Goal: Task Accomplishment & Management: Complete application form

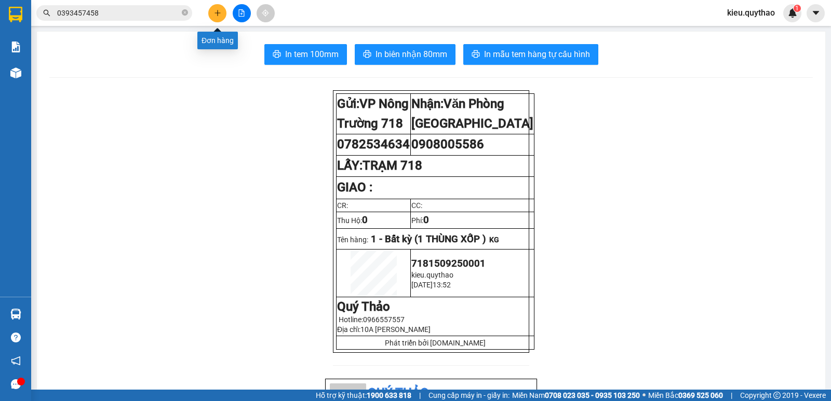
click at [221, 19] on button at bounding box center [217, 13] width 18 height 18
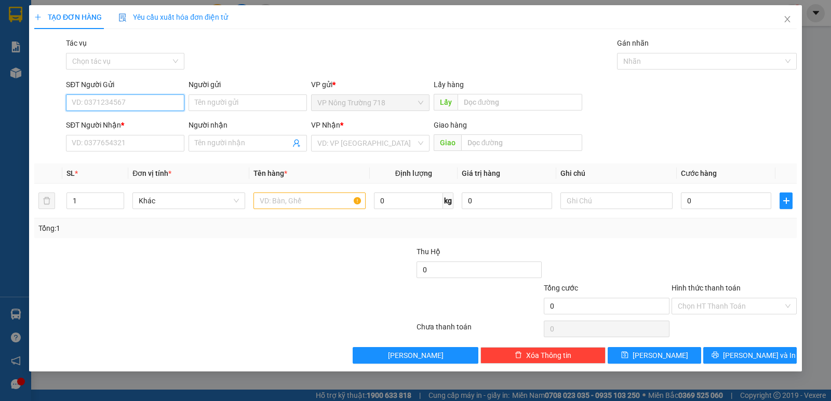
click at [133, 106] on input "SĐT Người Gửi" at bounding box center [125, 102] width 118 height 17
click at [155, 142] on input "SĐT Người Nhận *" at bounding box center [125, 143] width 118 height 17
click at [133, 101] on input "SĐT Người Gửi" at bounding box center [125, 102] width 118 height 17
type input "0834369765"
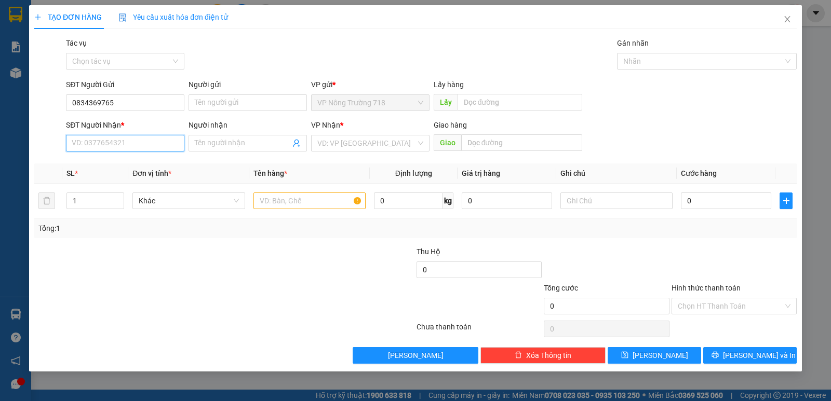
click at [115, 143] on input "SĐT Người Nhận *" at bounding box center [125, 143] width 118 height 17
type input "0917265687"
click at [326, 144] on input "search" at bounding box center [366, 143] width 99 height 16
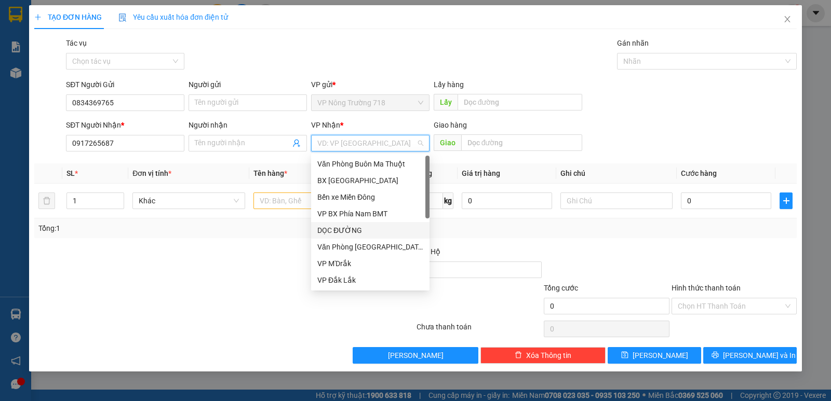
click at [331, 228] on div "DỌC ĐƯỜNG" at bounding box center [370, 230] width 106 height 11
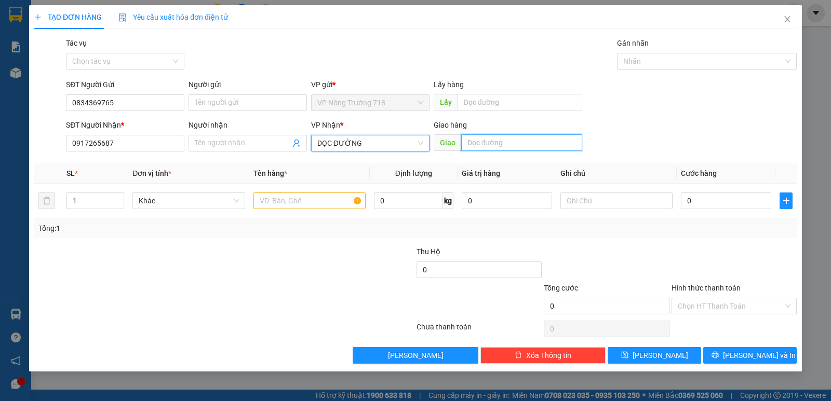
click at [482, 143] on input "text" at bounding box center [521, 142] width 121 height 17
type input "HỘI NGHĨA"
click at [532, 149] on input "HỘI NGHĨA" at bounding box center [521, 142] width 121 height 17
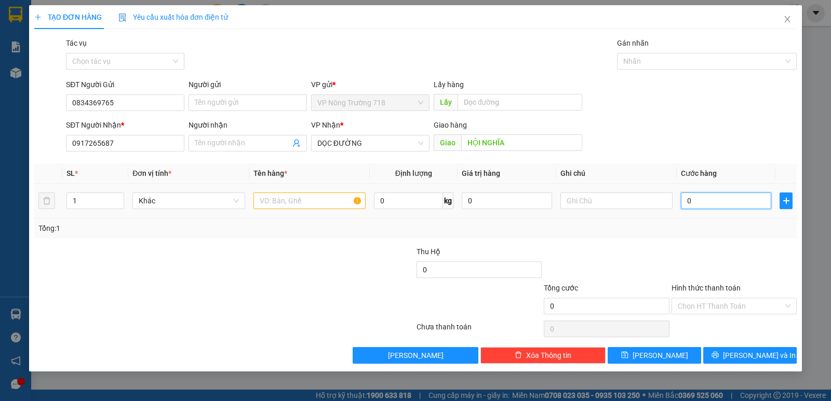
click at [685, 202] on input "0" at bounding box center [725, 201] width 90 height 17
type input "1"
type input "15"
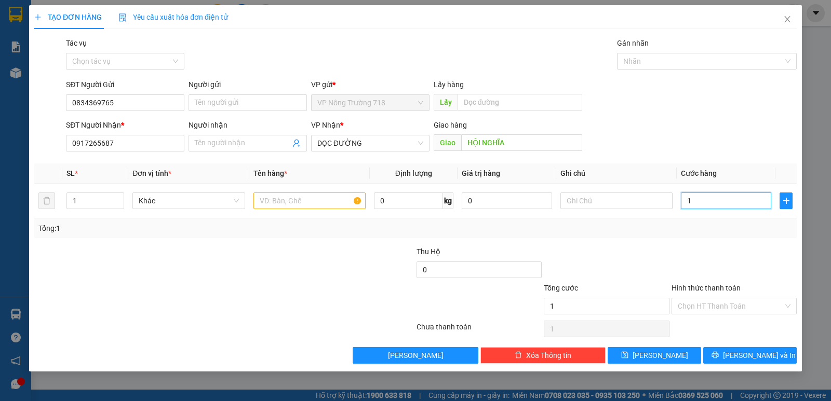
type input "15"
type input "150"
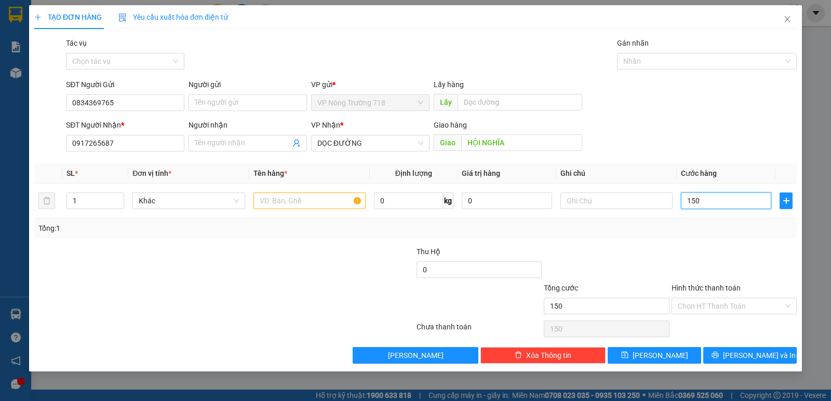
type input "1.500"
type input "15.000"
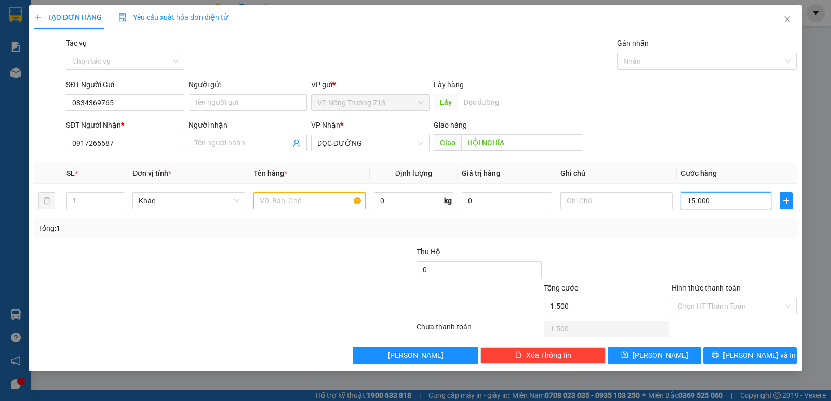
type input "15.000"
type input "150.000"
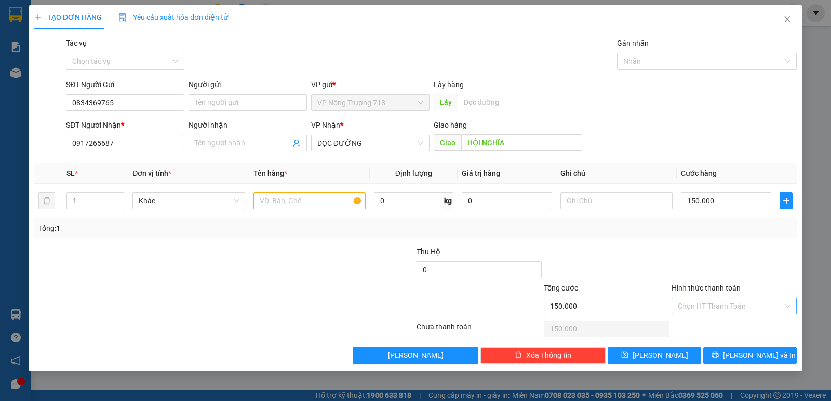
click at [728, 303] on input "Hình thức thanh toán" at bounding box center [729, 306] width 105 height 16
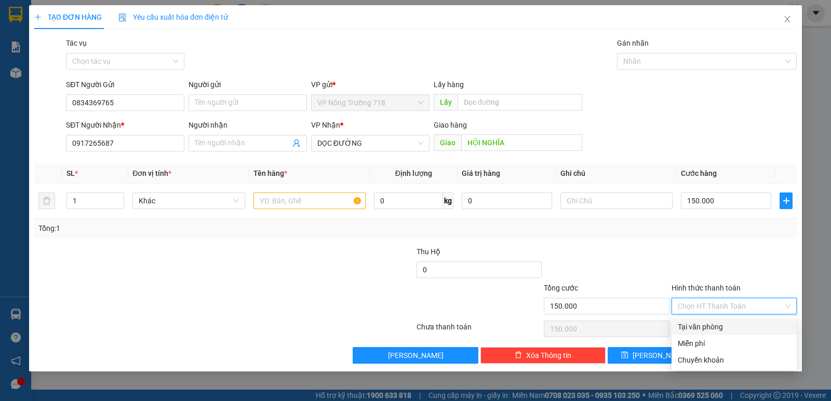
click at [723, 327] on div "Tại văn phòng" at bounding box center [733, 326] width 113 height 11
type input "0"
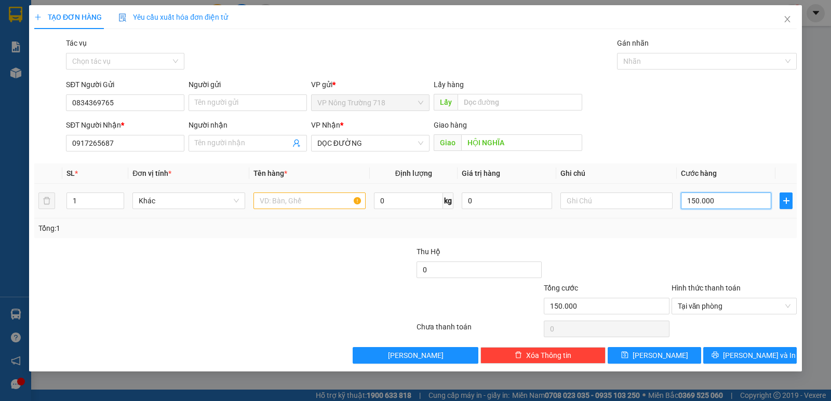
click at [726, 202] on input "150.000" at bounding box center [725, 201] width 90 height 17
type input "0"
click at [684, 201] on input "0" at bounding box center [725, 201] width 90 height 17
type input "10"
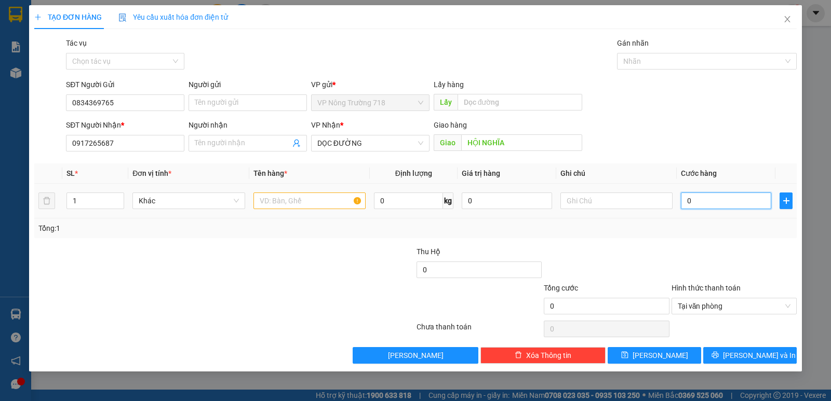
type input "10"
type input "180"
type input "1.800"
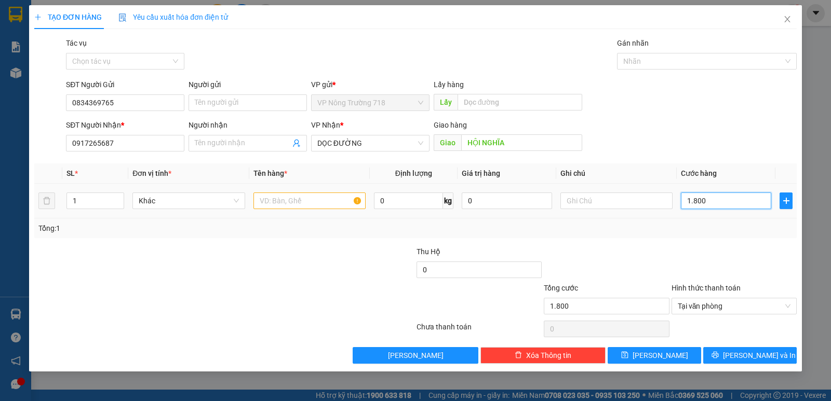
type input "18.000"
type input "180.000"
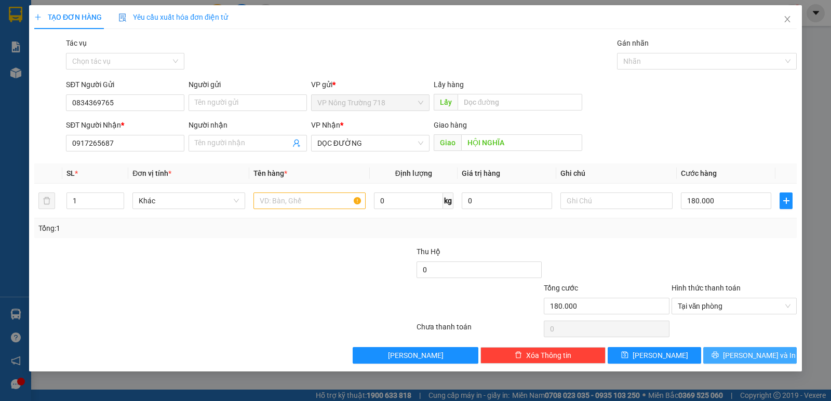
click at [775, 361] on button "[PERSON_NAME] và In" at bounding box center [749, 355] width 93 height 17
drag, startPoint x: 322, startPoint y: 192, endPoint x: 323, endPoint y: 201, distance: 9.4
click at [322, 195] on div at bounding box center [309, 200] width 112 height 21
click at [324, 203] on input "text" at bounding box center [309, 201] width 112 height 17
type input "1 BAO GẠO - 1 THÙNG XỐP"
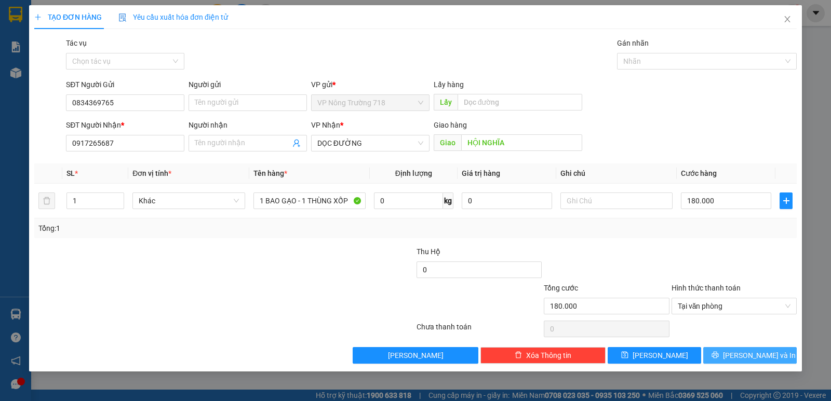
click at [773, 348] on button "[PERSON_NAME] và In" at bounding box center [749, 355] width 93 height 17
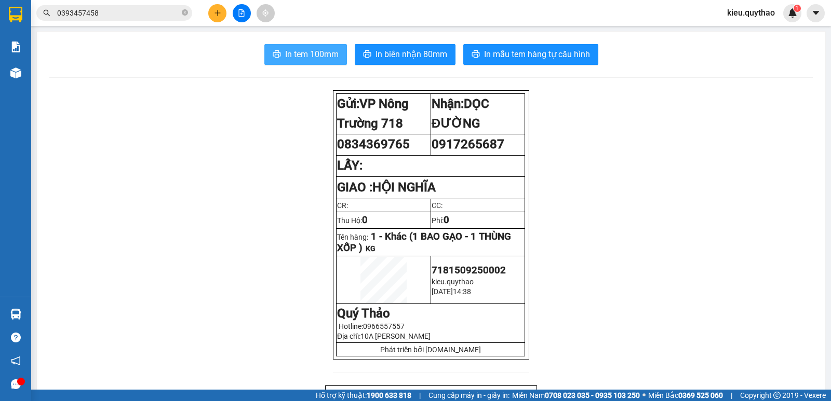
click at [301, 56] on span "In tem 100mm" at bounding box center [311, 54] width 53 height 13
click at [223, 15] on button at bounding box center [217, 13] width 18 height 18
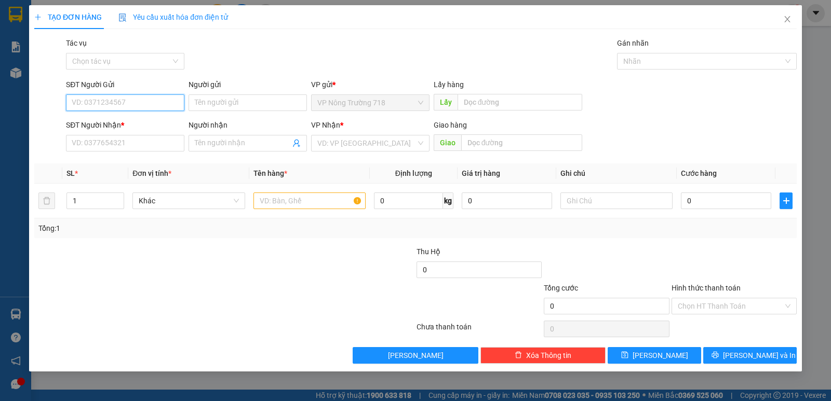
click at [151, 101] on input "SĐT Người Gửi" at bounding box center [125, 102] width 118 height 17
type input "0398666443"
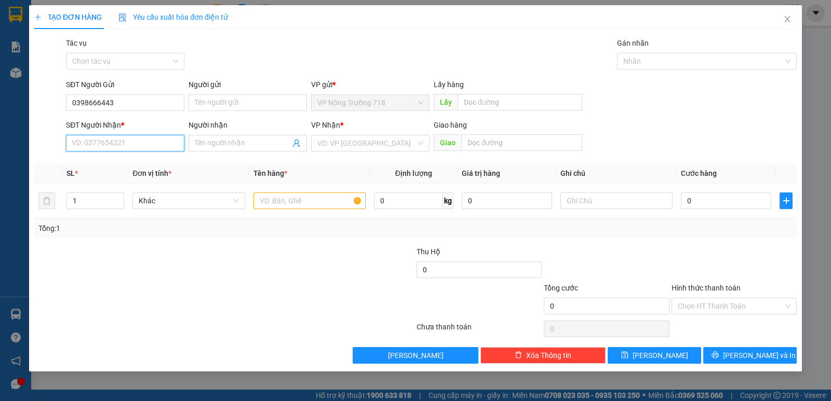
drag, startPoint x: 127, startPoint y: 142, endPoint x: 132, endPoint y: 141, distance: 5.4
click at [128, 142] on input "SĐT Người Nhận *" at bounding box center [125, 143] width 118 height 17
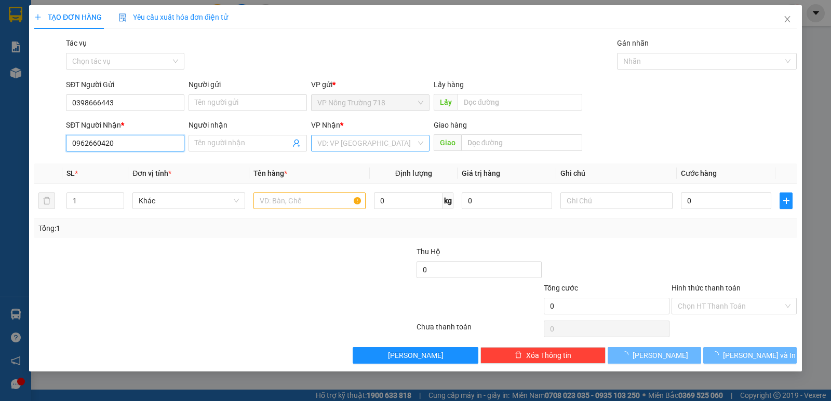
type input "0962660420"
click at [333, 147] on input "search" at bounding box center [366, 143] width 99 height 16
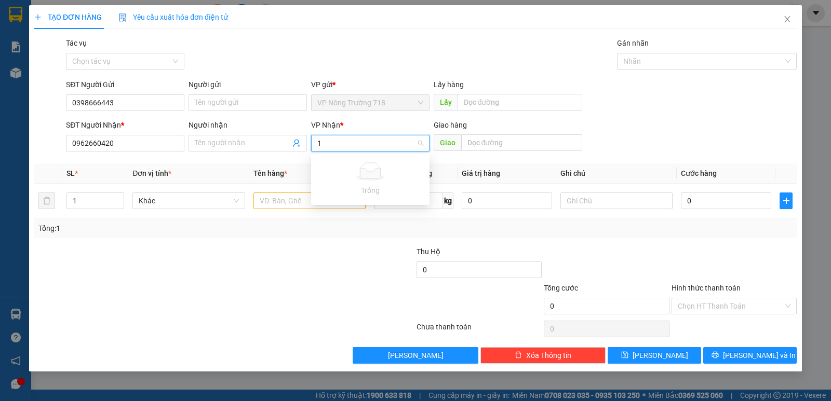
type input "1"
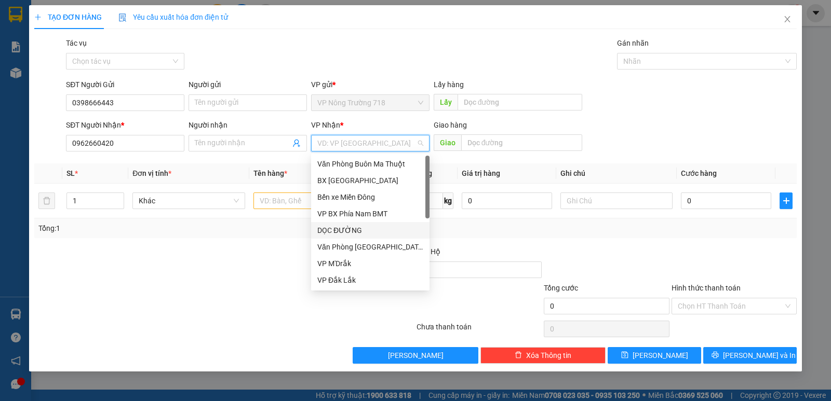
click at [358, 225] on div "DỌC ĐƯỜNG" at bounding box center [370, 230] width 106 height 11
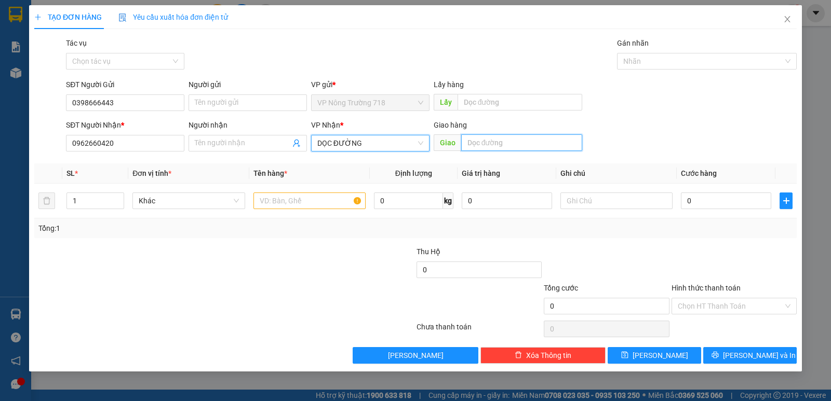
click at [490, 143] on input "text" at bounding box center [521, 142] width 121 height 17
type input "MP1"
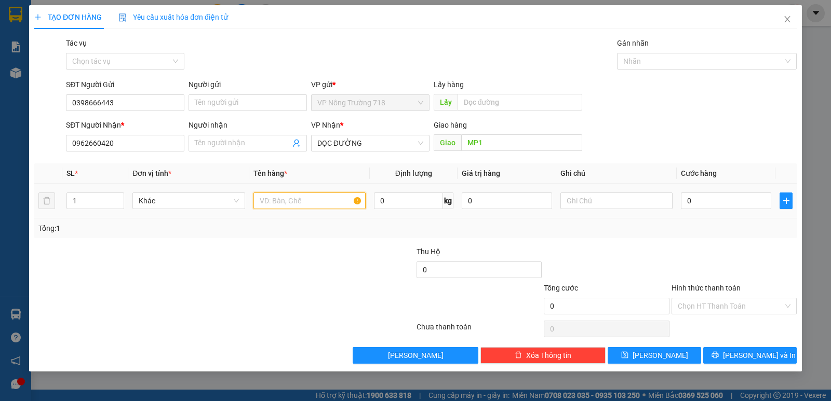
click at [271, 207] on input "text" at bounding box center [309, 201] width 112 height 17
type input "1 THÙNG GIẤY"
click at [687, 202] on input "0" at bounding box center [725, 201] width 90 height 17
click at [685, 199] on input "0" at bounding box center [725, 201] width 90 height 17
click at [693, 200] on input "0" at bounding box center [725, 201] width 90 height 17
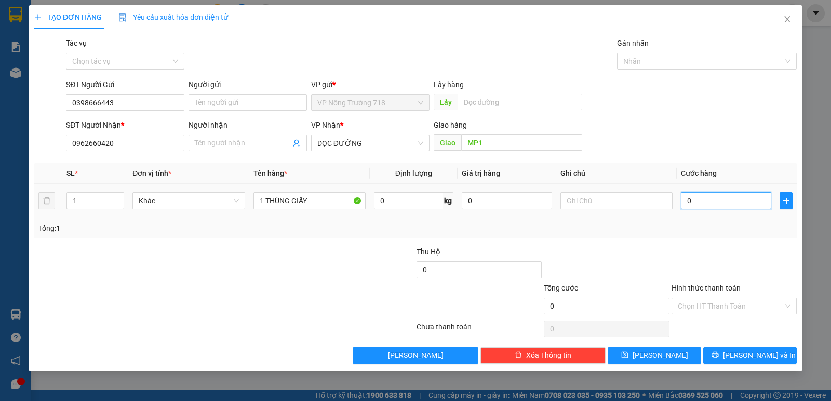
click at [686, 202] on input "0" at bounding box center [725, 201] width 90 height 17
type input "70"
type input "700"
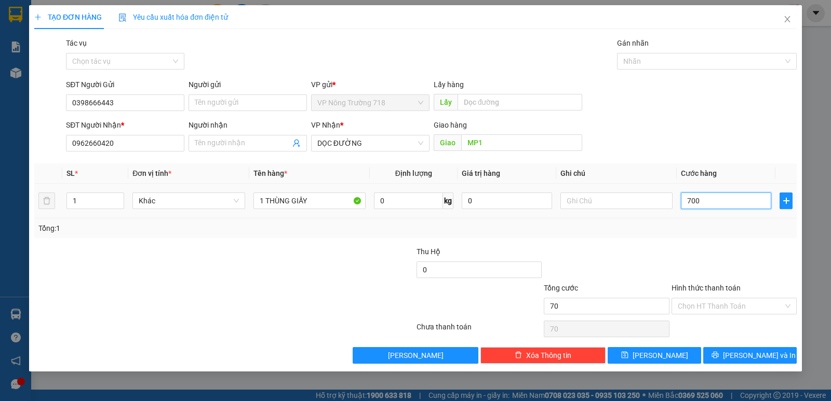
type input "700"
type input "7.000"
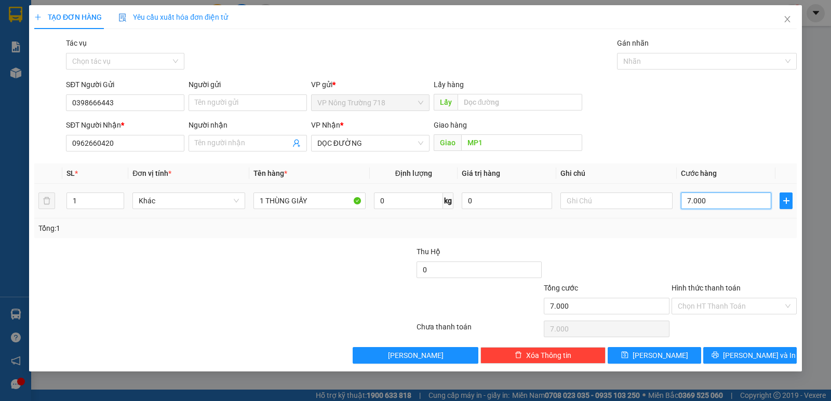
type input "70.000"
type input "700.000"
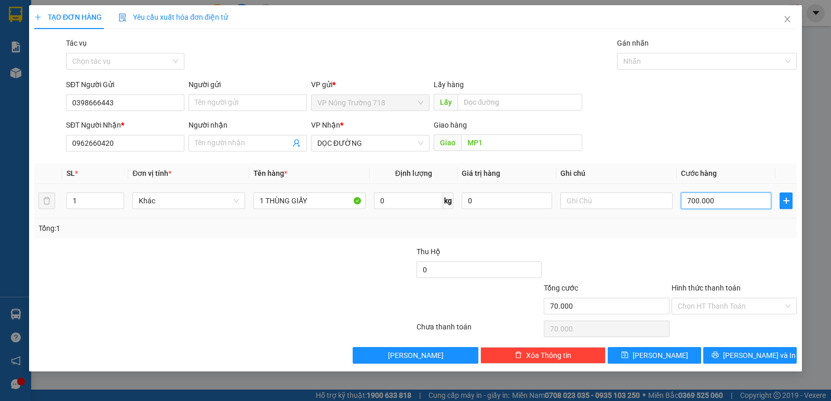
type input "700.000"
type input "70.000"
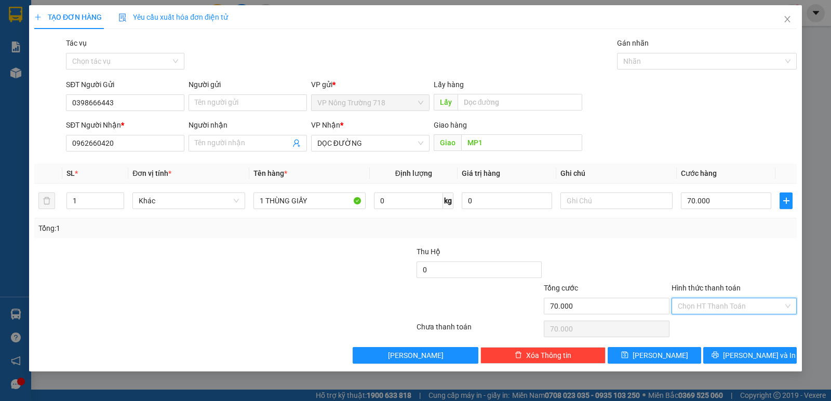
click at [694, 308] on input "Hình thức thanh toán" at bounding box center [729, 306] width 105 height 16
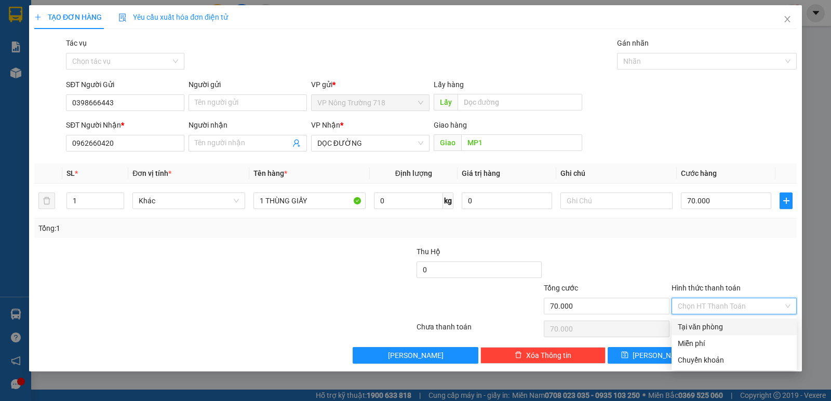
drag, startPoint x: 702, startPoint y: 321, endPoint x: 711, endPoint y: 323, distance: 8.6
click at [703, 321] on div "Tại văn phòng" at bounding box center [733, 327] width 125 height 17
type input "0"
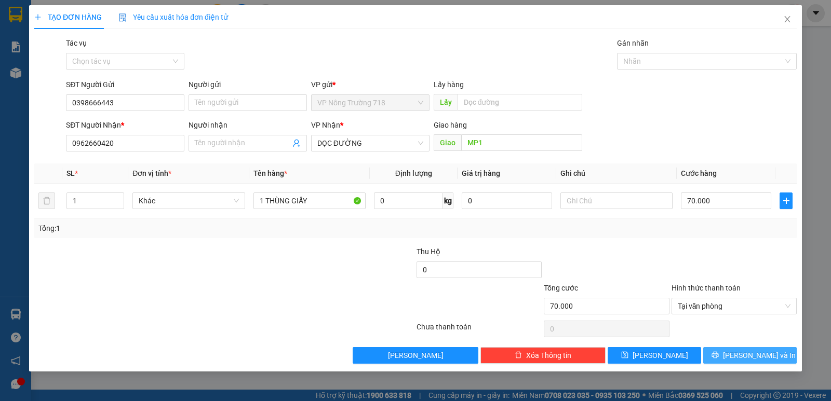
drag, startPoint x: 743, startPoint y: 360, endPoint x: 730, endPoint y: 344, distance: 21.4
click at [741, 352] on span "[PERSON_NAME] và In" at bounding box center [759, 355] width 73 height 11
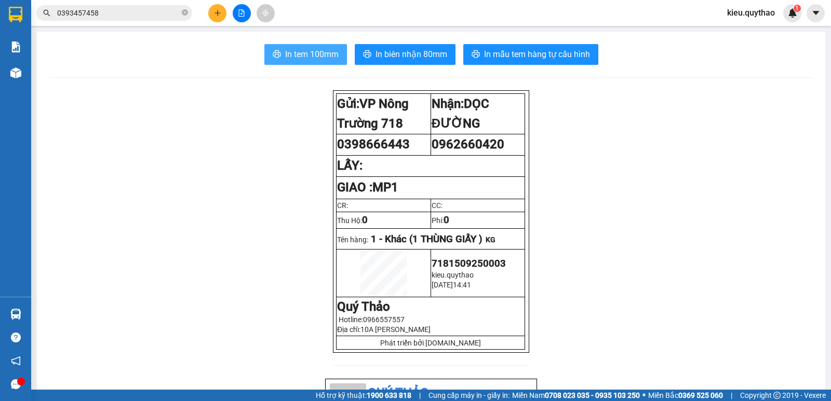
click at [291, 49] on span "In tem 100mm" at bounding box center [311, 54] width 53 height 13
click at [215, 8] on button at bounding box center [217, 13] width 18 height 18
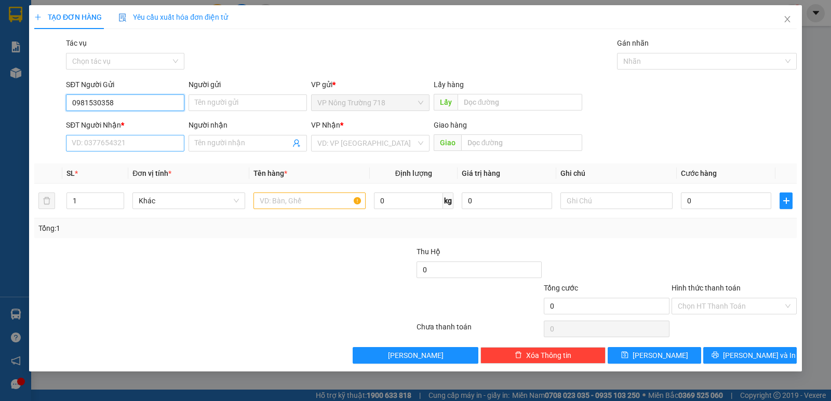
type input "0981530358"
click at [111, 147] on input "SĐT Người Nhận *" at bounding box center [125, 143] width 118 height 17
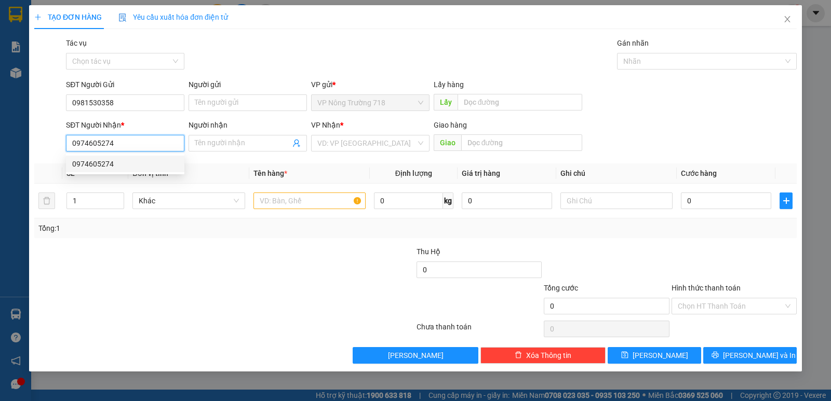
click at [94, 162] on div "0974605274" at bounding box center [125, 163] width 106 height 11
type input "0974605274"
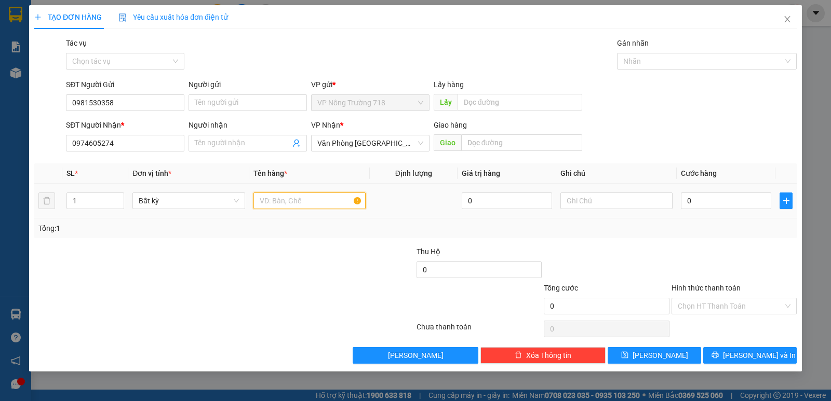
click at [331, 198] on input "text" at bounding box center [309, 201] width 112 height 17
type input "1 BỘ HÔ SƠ"
click at [687, 202] on input "0" at bounding box center [725, 201] width 90 height 17
click at [685, 213] on td "0" at bounding box center [725, 201] width 99 height 35
click at [682, 200] on input "0" at bounding box center [725, 201] width 90 height 17
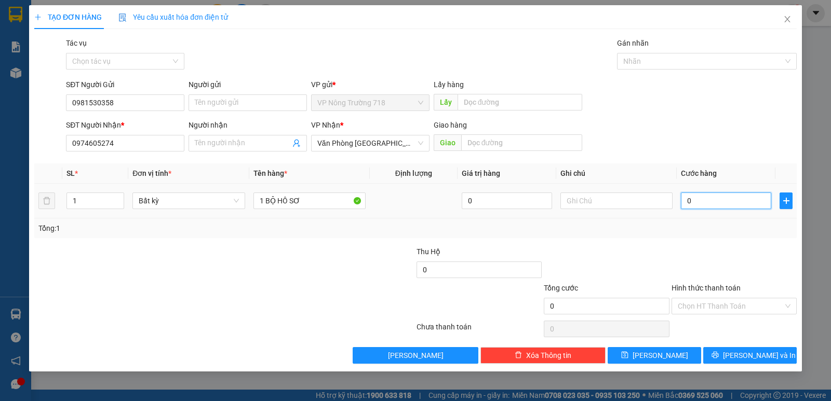
click at [682, 200] on input "0" at bounding box center [725, 201] width 90 height 17
click at [683, 198] on input "0" at bounding box center [725, 201] width 90 height 17
click at [692, 196] on input "0" at bounding box center [725, 201] width 90 height 17
click at [687, 199] on input "0" at bounding box center [725, 201] width 90 height 17
type input "50"
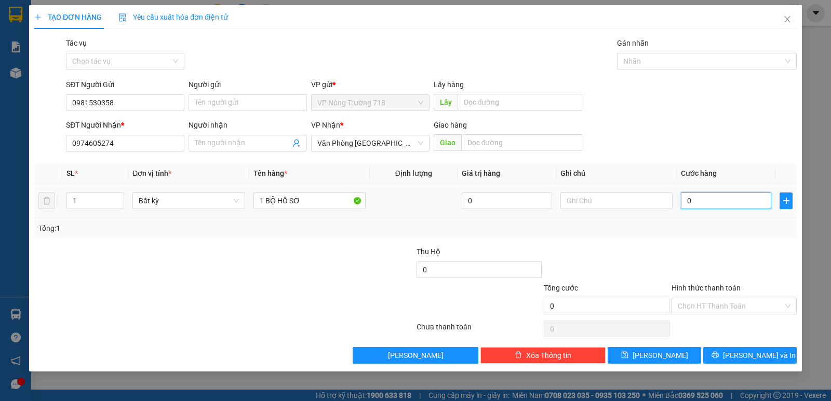
type input "50"
type input "500"
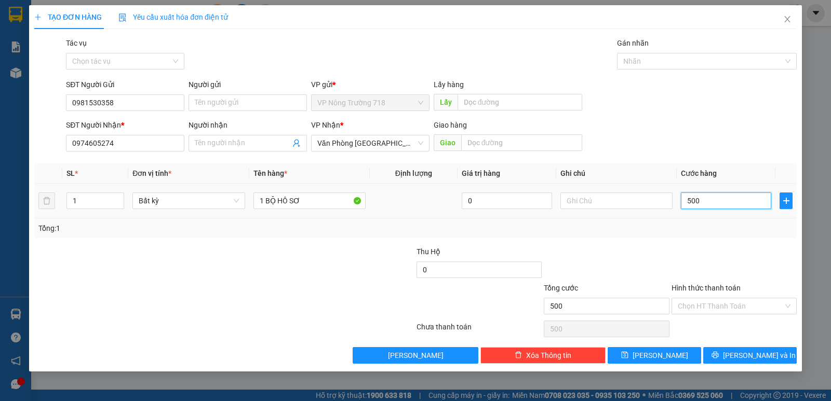
type input "5.000"
type input "50.000"
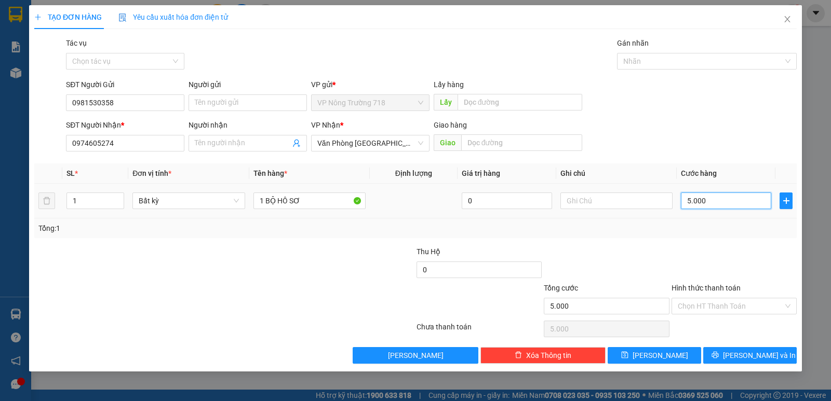
type input "50.000"
type input "500.000"
type input "50.000"
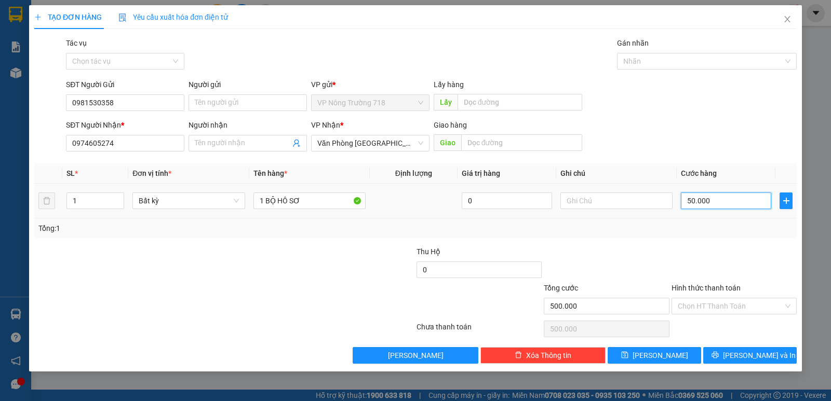
type input "50.000"
click at [718, 306] on input "Hình thức thanh toán" at bounding box center [729, 306] width 105 height 16
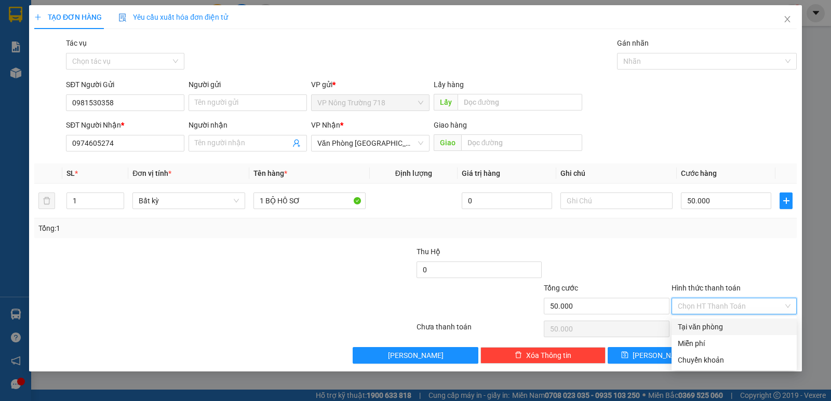
click at [718, 325] on div "Tại văn phòng" at bounding box center [733, 326] width 113 height 11
type input "0"
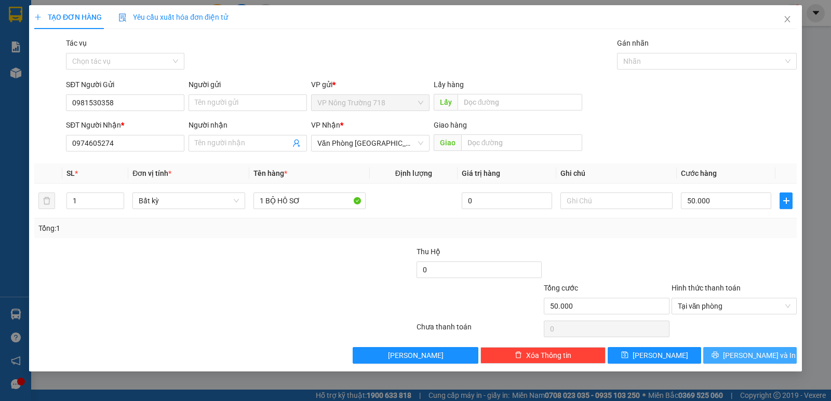
click at [731, 348] on button "[PERSON_NAME] và In" at bounding box center [749, 355] width 93 height 17
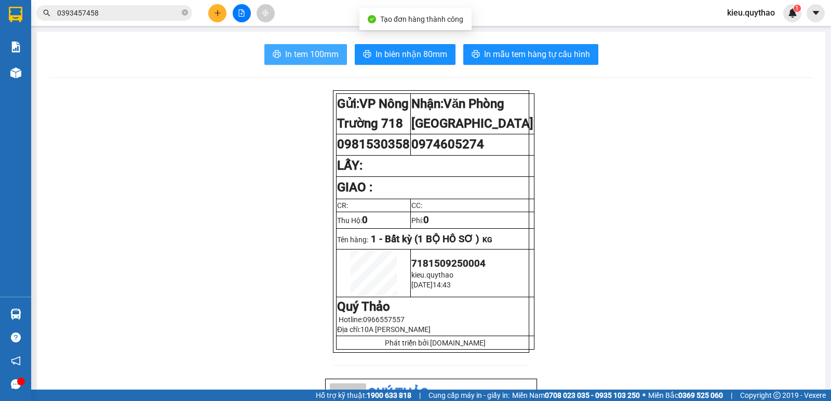
click at [312, 61] on button "In tem 100mm" at bounding box center [305, 54] width 83 height 21
